Goal: Navigation & Orientation: Find specific page/section

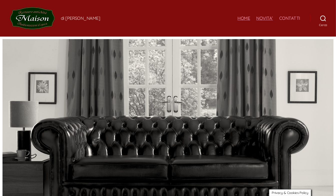
click at [269, 18] on link "NOVITA’" at bounding box center [264, 19] width 17 height 6
click at [297, 18] on link "CONTATTI" at bounding box center [289, 19] width 21 height 6
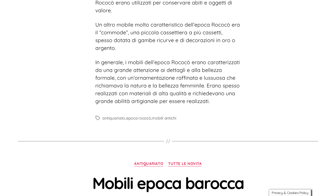
scroll to position [3378, 0]
